Goal: Task Accomplishment & Management: Manage account settings

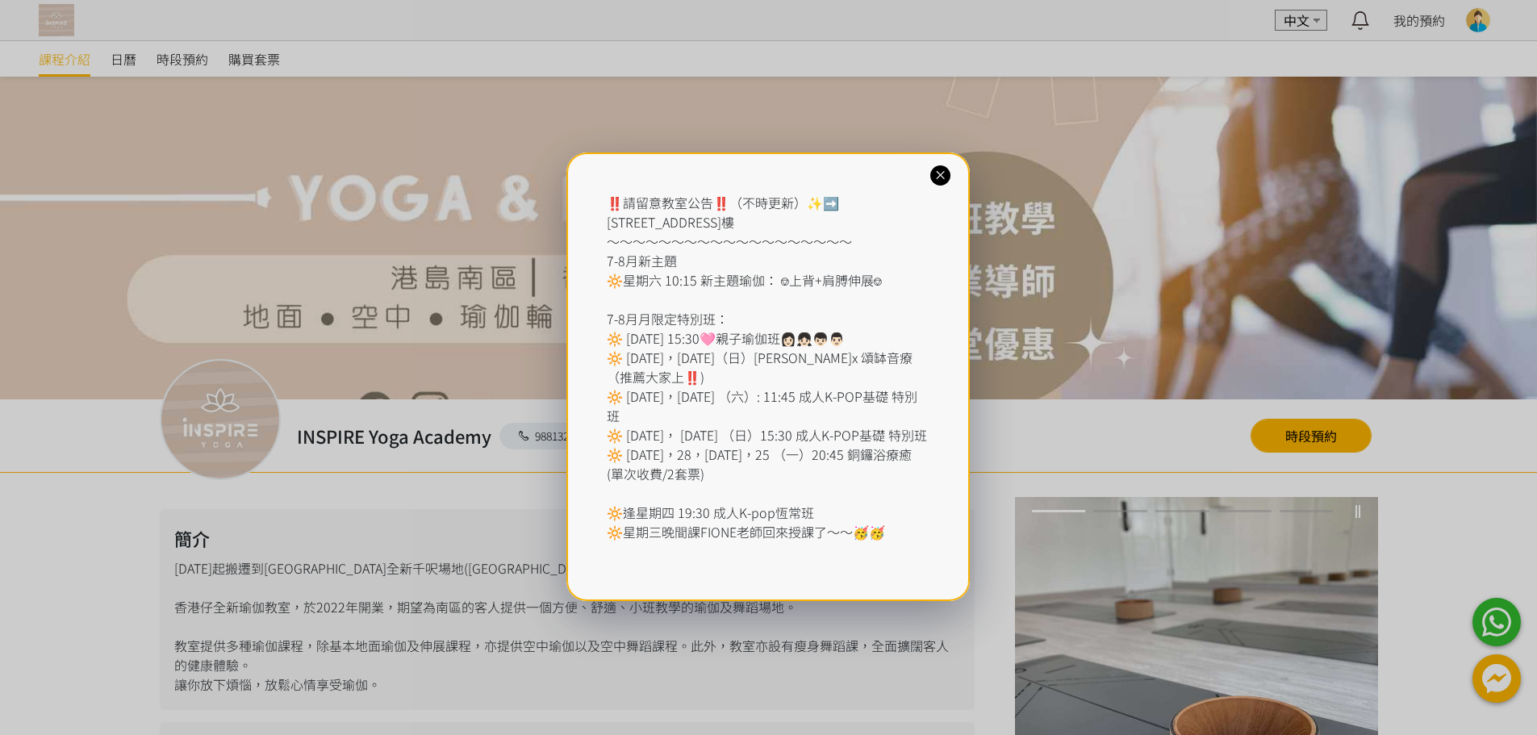
click at [939, 174] on icon at bounding box center [939, 175] width 15 height 15
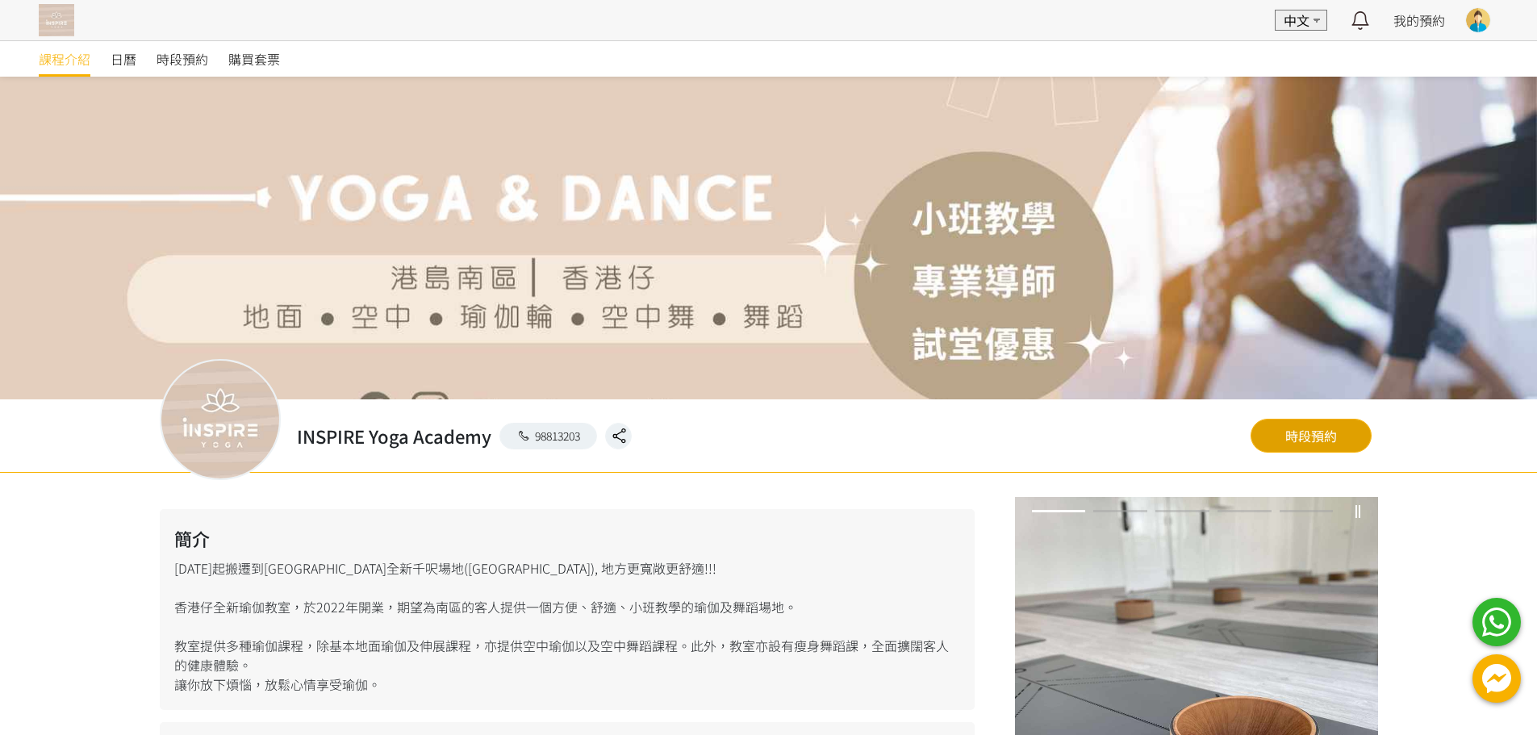
click at [1314, 432] on link "時段預約" at bounding box center [1310, 436] width 121 height 34
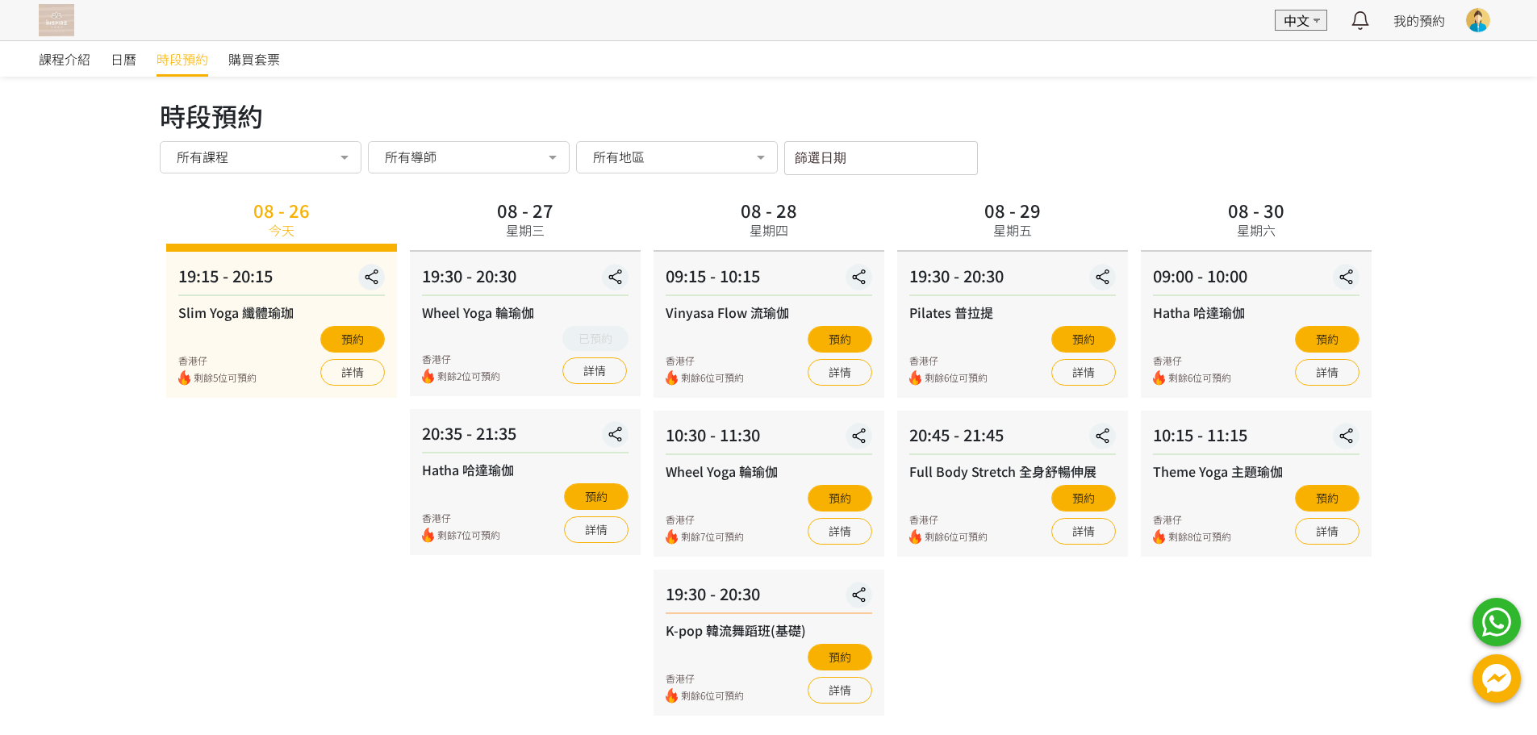
click at [1478, 16] on div at bounding box center [1478, 20] width 24 height 24
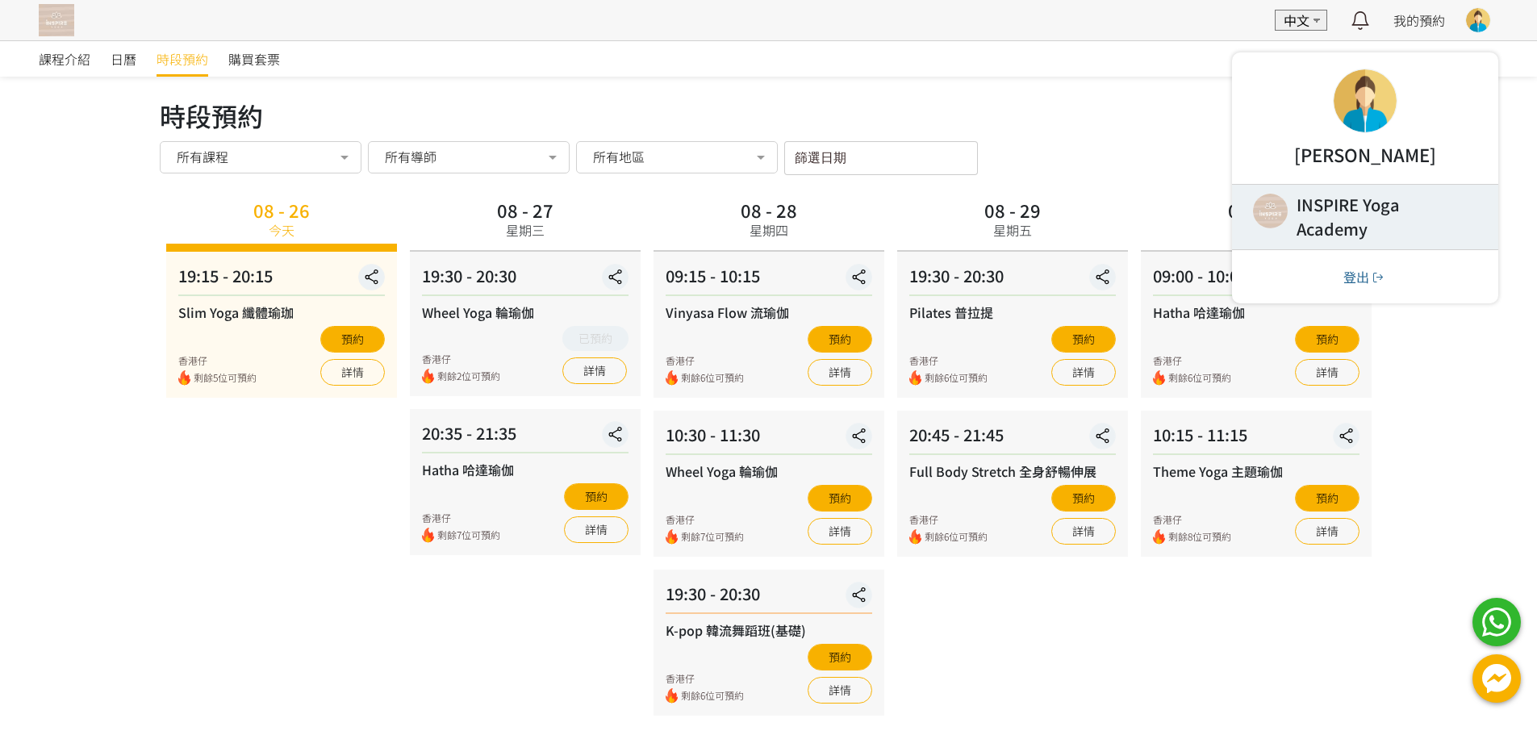
click at [1342, 212] on link at bounding box center [1365, 217] width 266 height 65
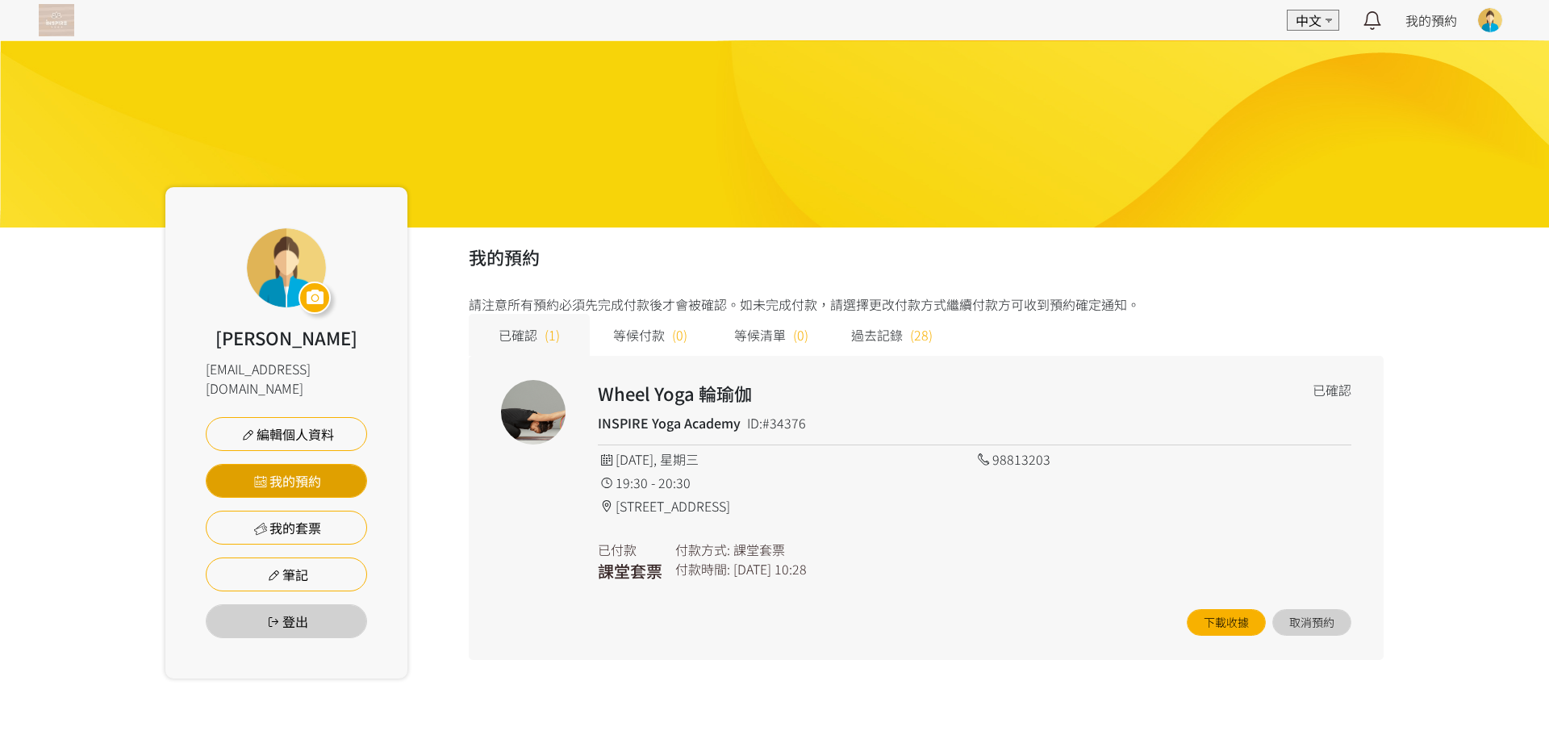
click at [344, 464] on link "我的預約" at bounding box center [286, 481] width 161 height 34
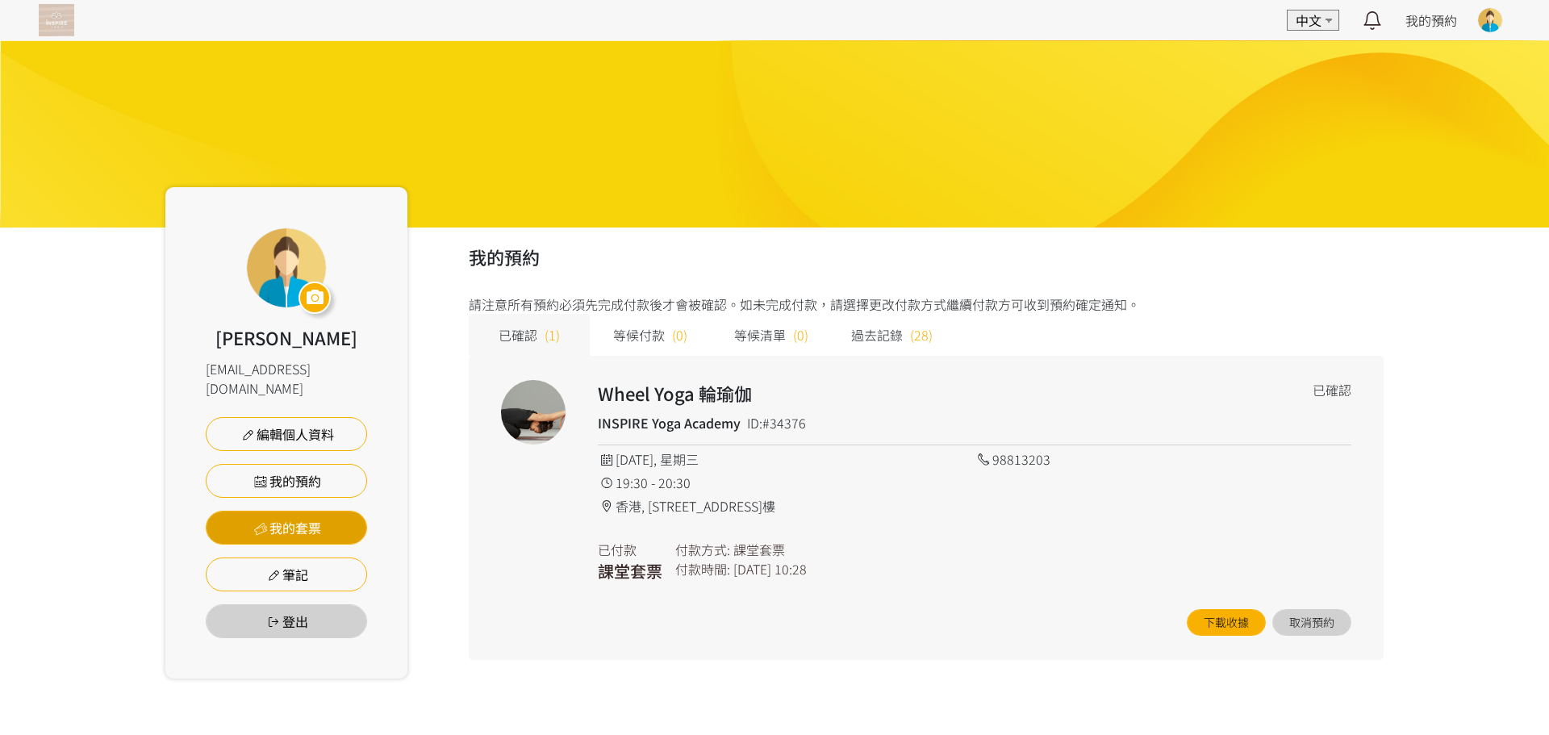
click at [321, 511] on link "我的套票" at bounding box center [286, 528] width 161 height 34
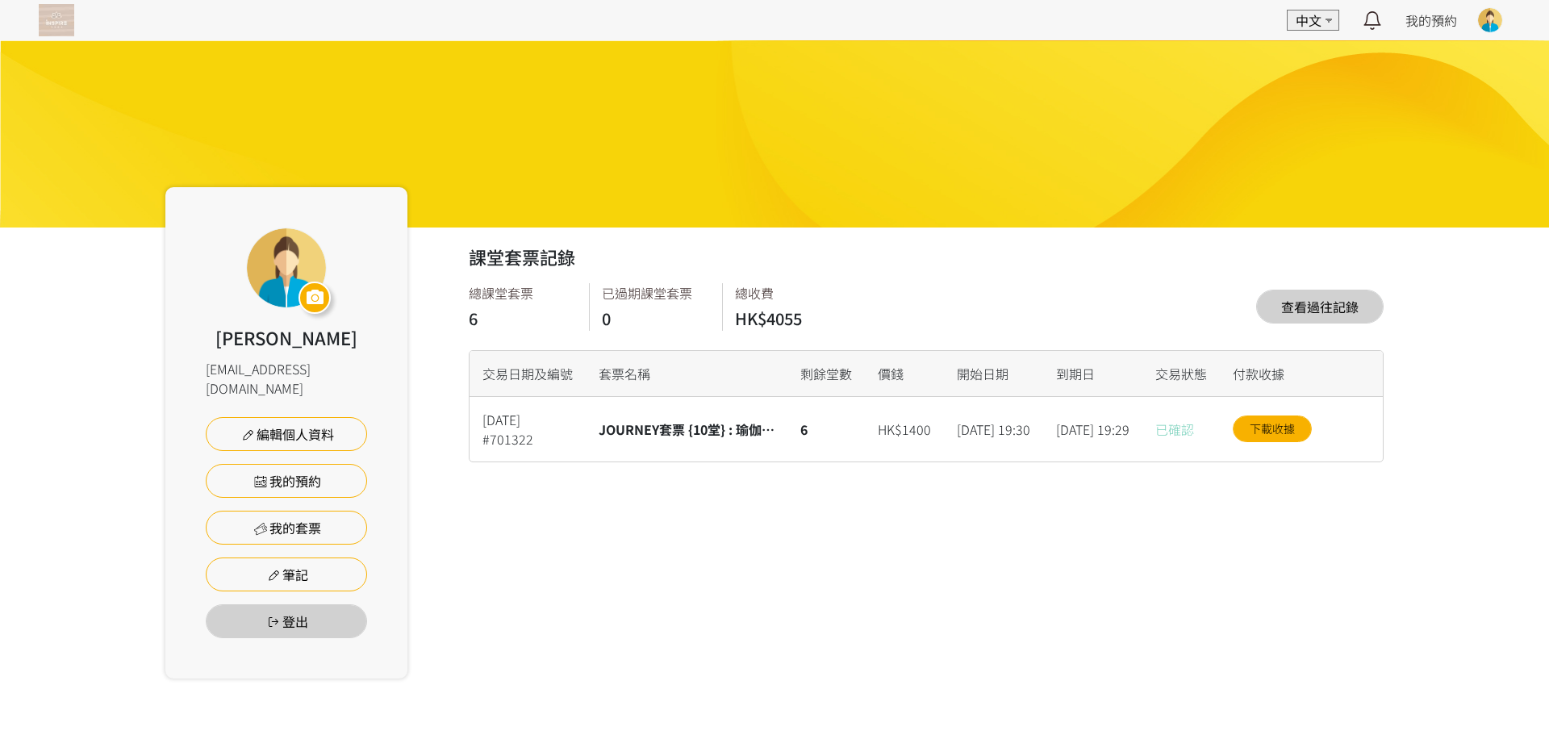
click at [1298, 302] on link "查看過往記錄" at bounding box center [1319, 307] width 127 height 34
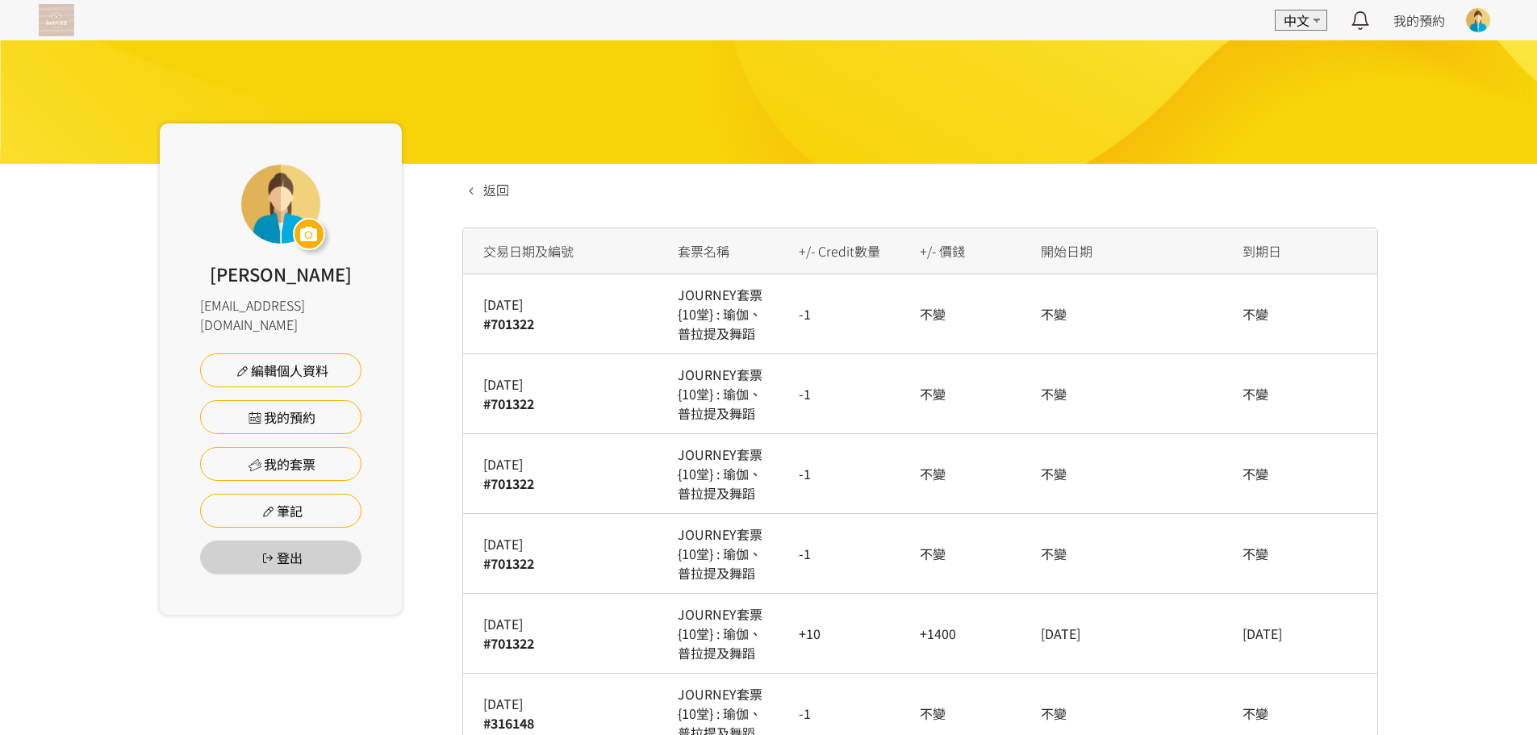
scroll to position [56, 0]
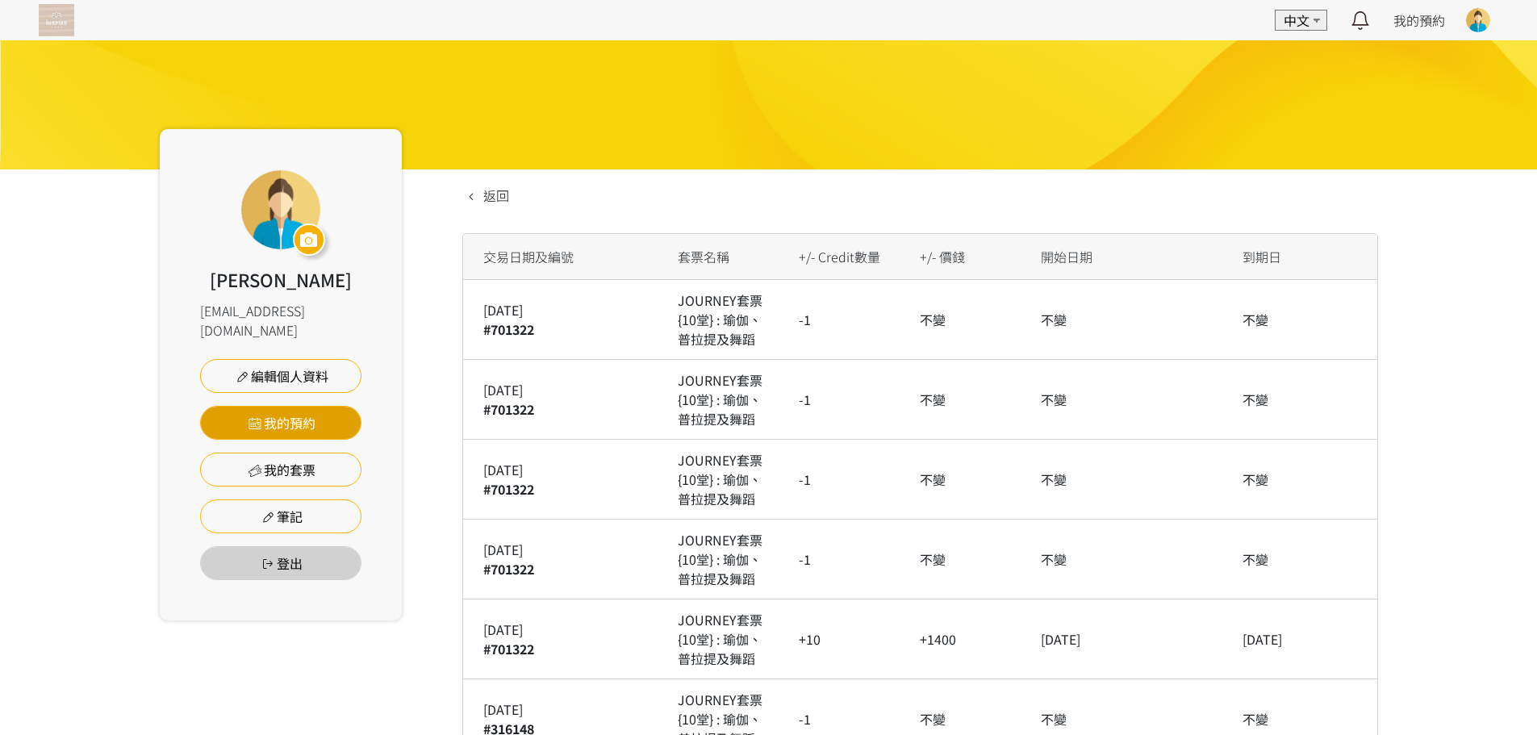
click at [272, 407] on link "我的預約" at bounding box center [280, 423] width 161 height 34
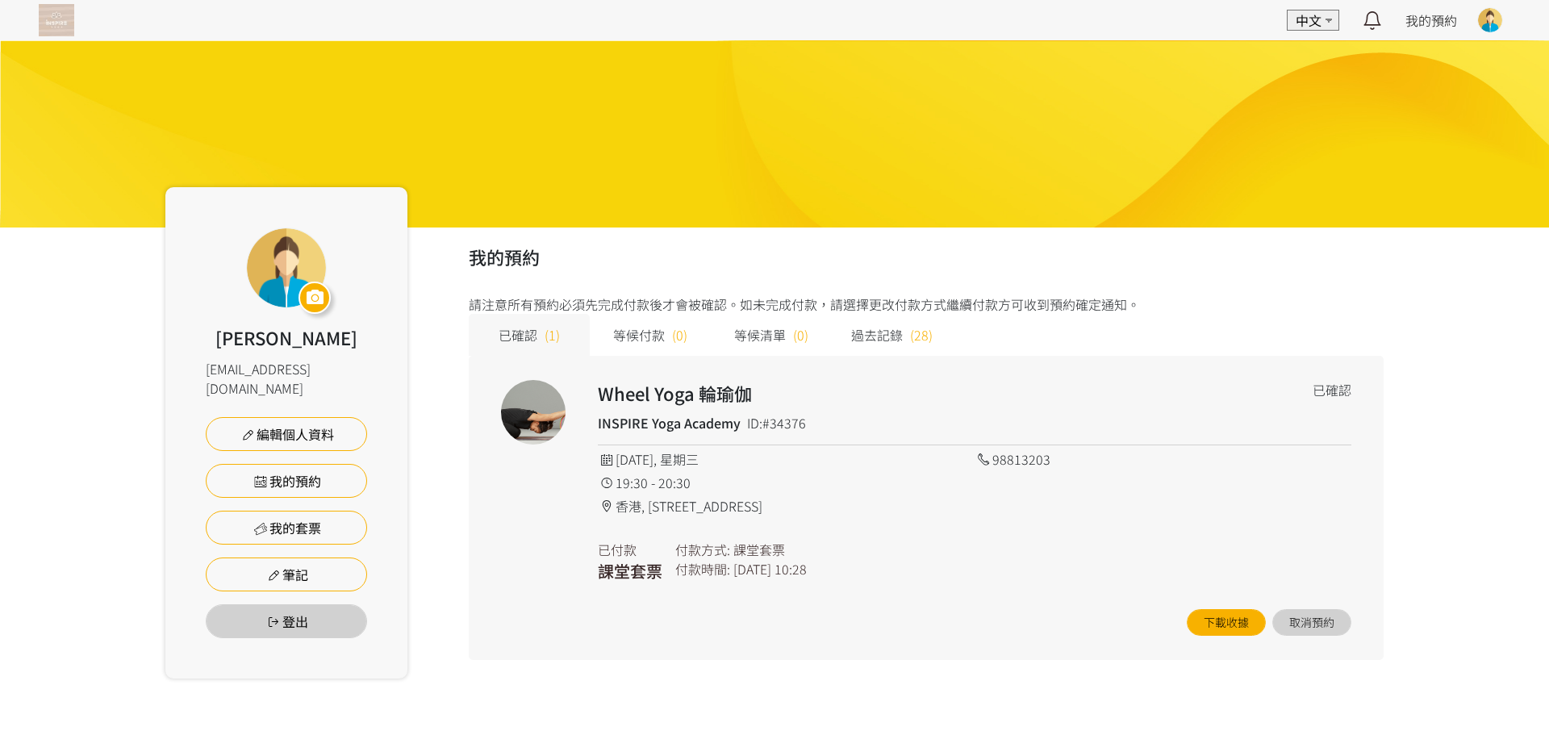
click at [242, 95] on img at bounding box center [774, 133] width 1549 height 187
click at [55, 7] on img at bounding box center [56, 20] width 35 height 32
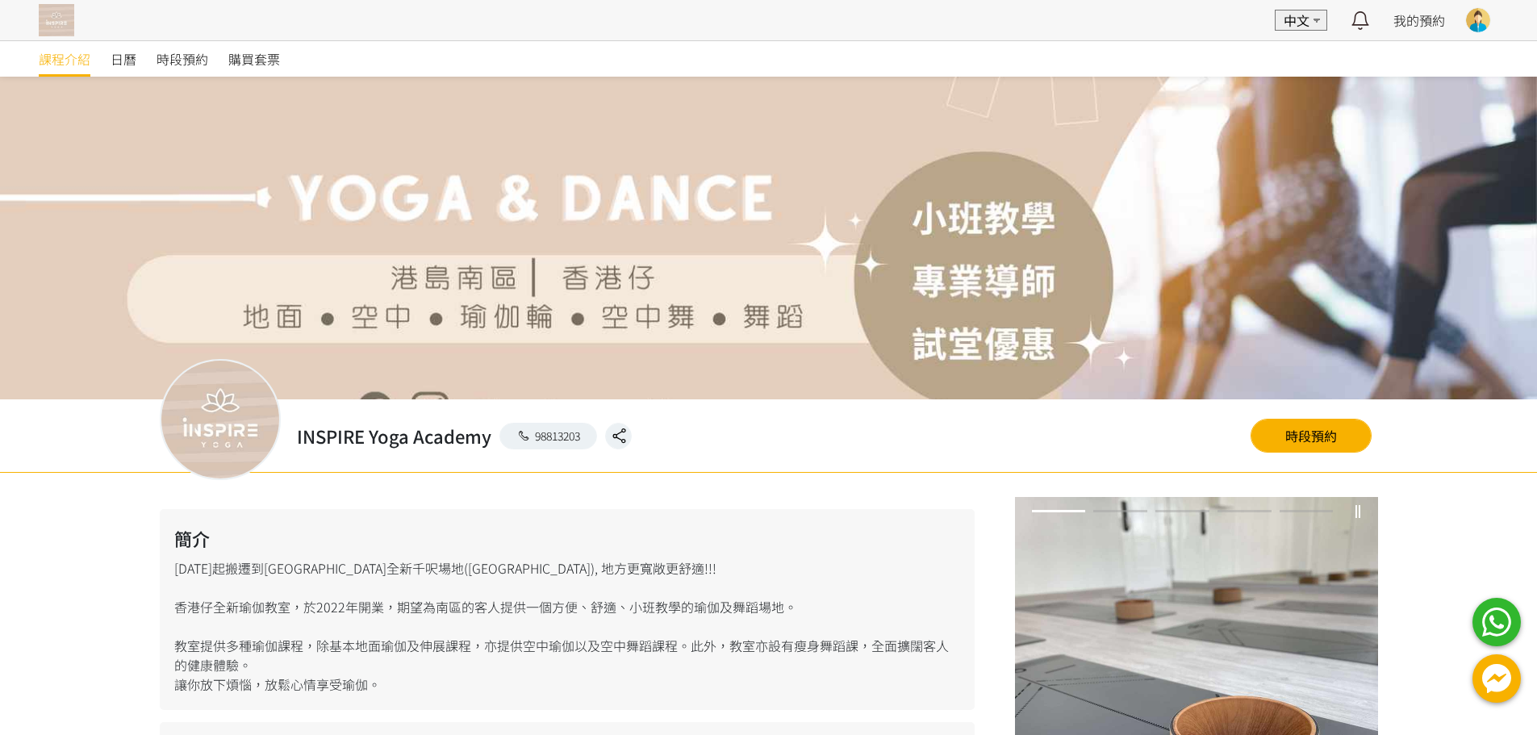
click at [1286, 439] on div at bounding box center [768, 367] width 1537 height 735
click at [1293, 423] on link "時段預約" at bounding box center [1310, 436] width 121 height 34
